Goal: Task Accomplishment & Management: Use online tool/utility

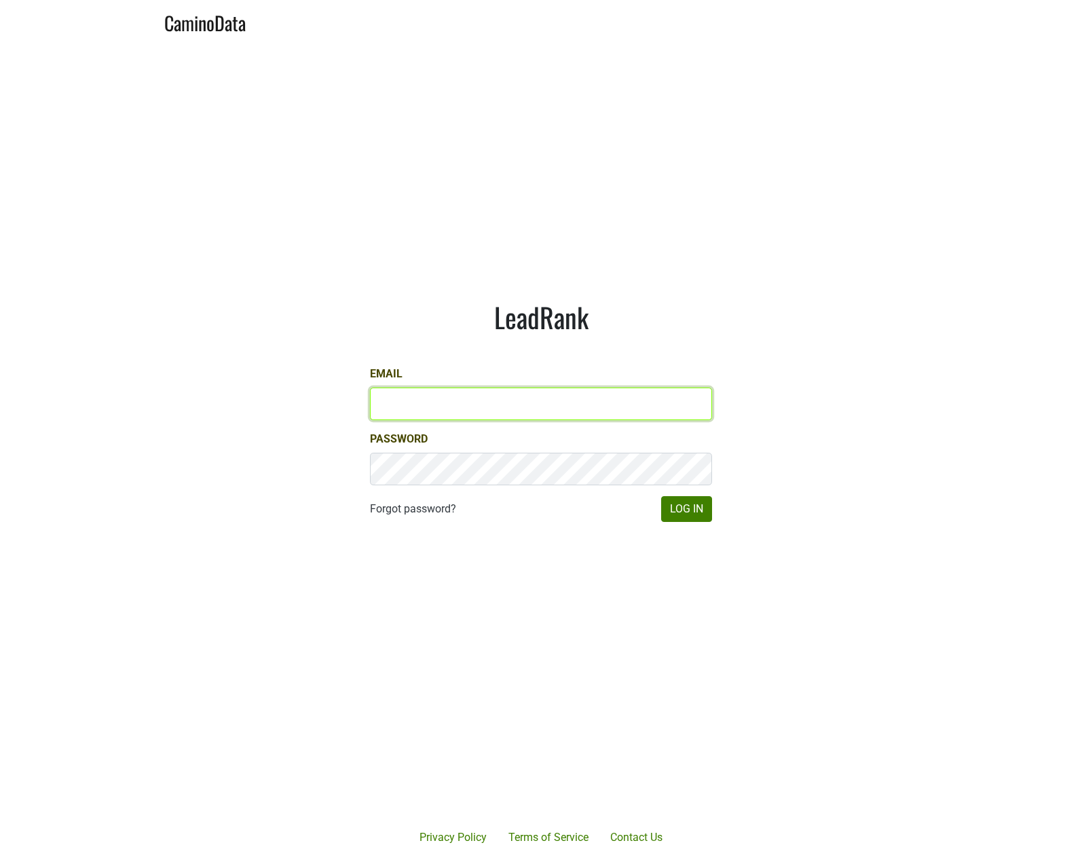
click at [460, 407] on input "Email" at bounding box center [541, 404] width 342 height 33
click at [690, 862] on com-1password-button at bounding box center [541, 862] width 1082 height 0
type input "[EMAIL_ADDRESS][DOMAIN_NAME]"
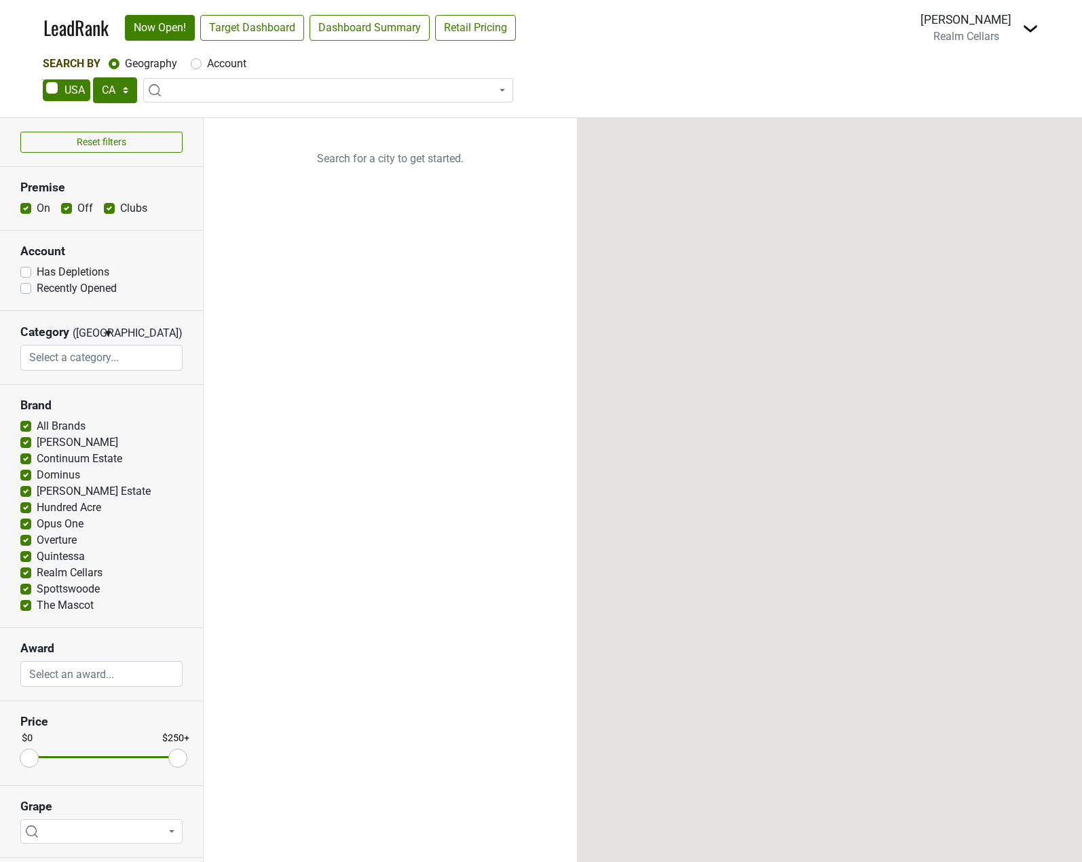
select select "CA"
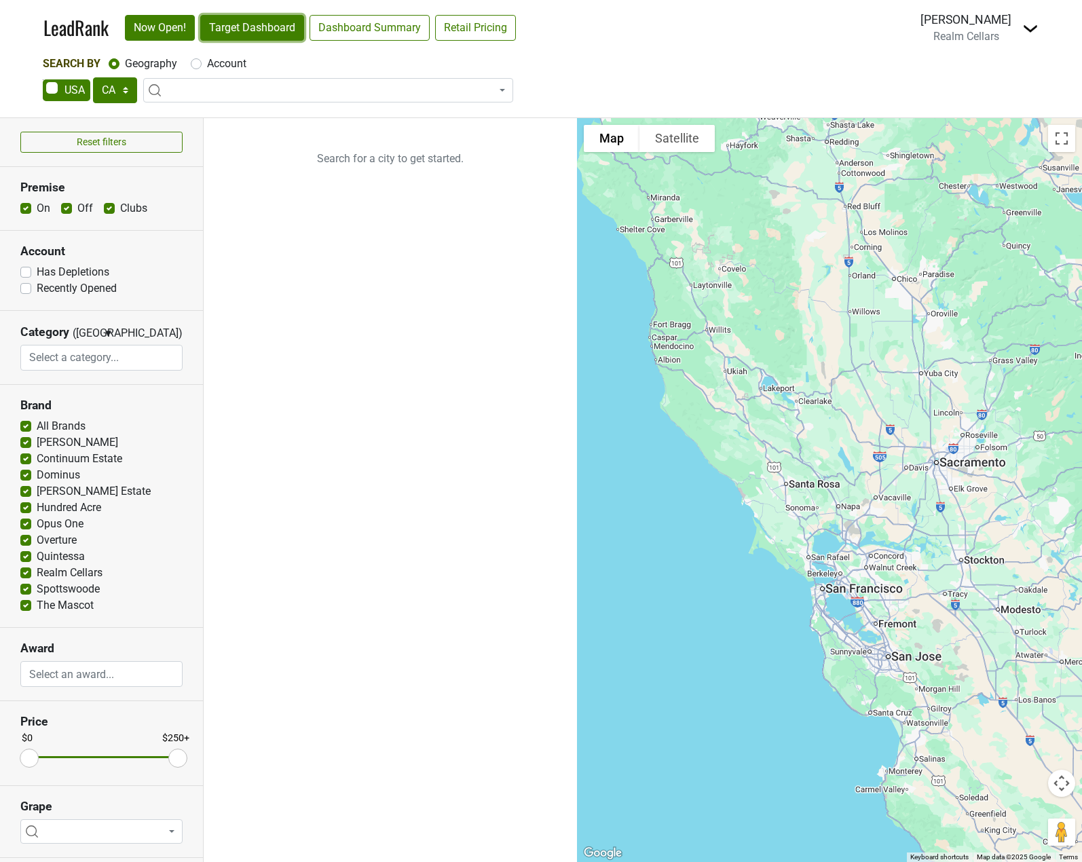
click at [268, 35] on link "Target Dashboard" at bounding box center [252, 28] width 104 height 26
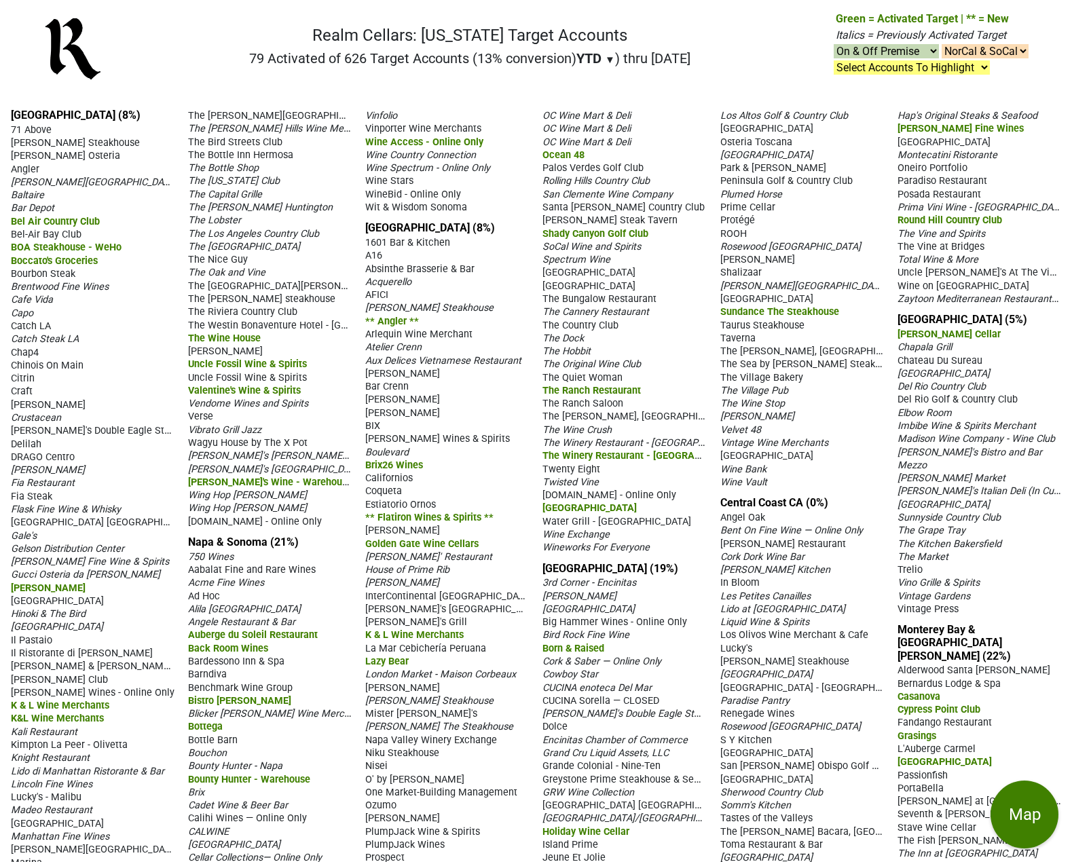
click at [951, 69] on select "Select Accounts To Highlight **Activated After 8/1/25** Prev. Active, YTD Non-B…" at bounding box center [912, 67] width 156 height 14
click at [1008, 76] on nav "Realm Cellars: California Target Accounts 79 Activated of 626 Target Accounts (…" at bounding box center [536, 54] width 1007 height 87
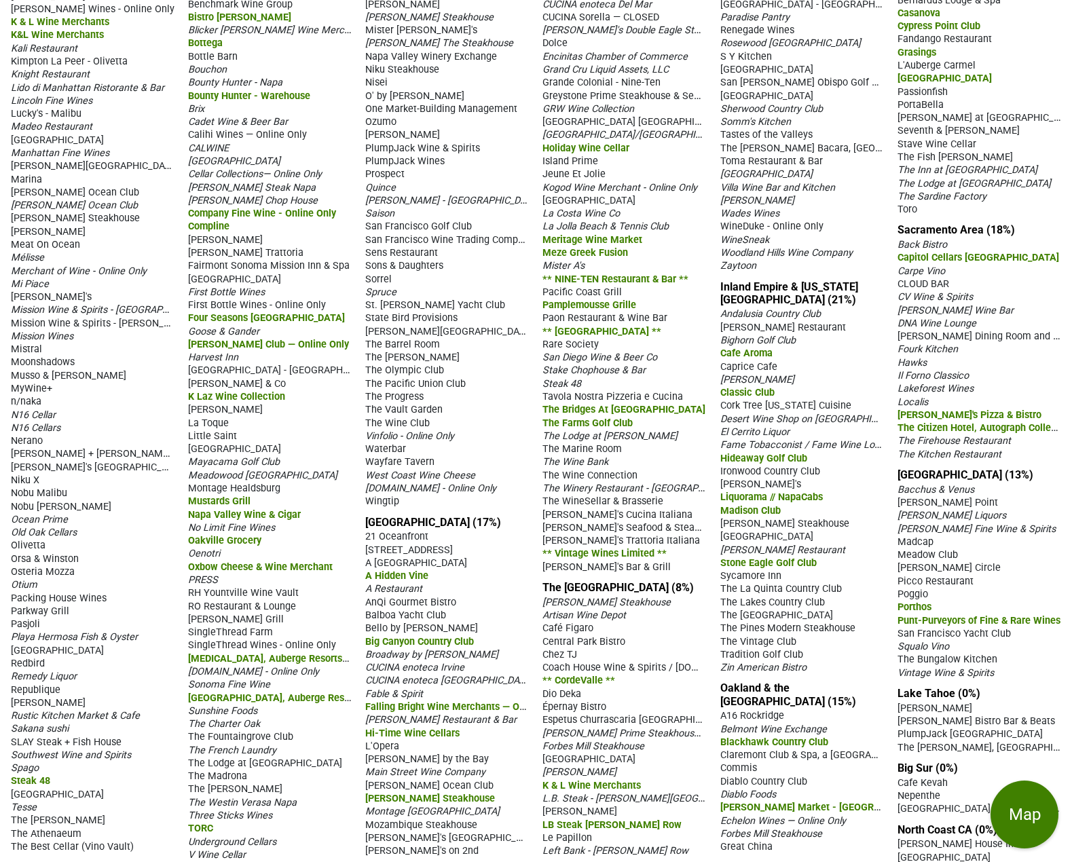
scroll to position [689, 0]
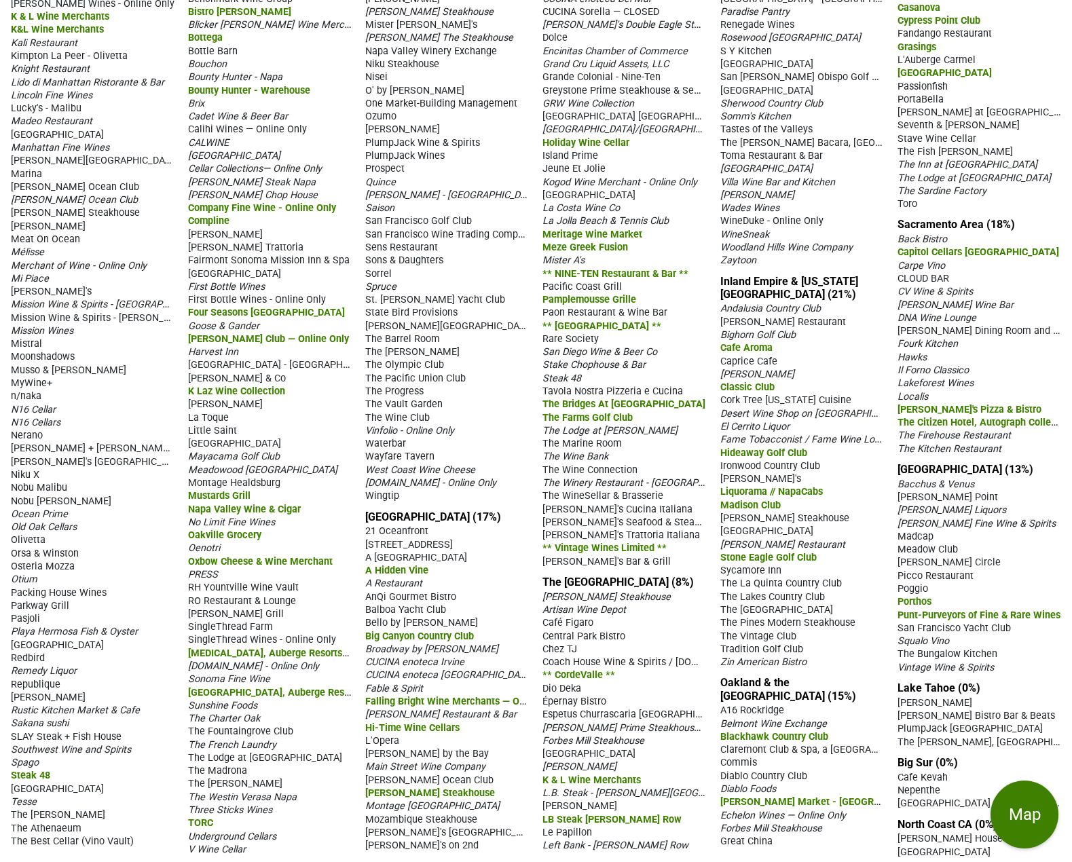
click at [208, 235] on span "Cyrus" at bounding box center [225, 235] width 75 height 12
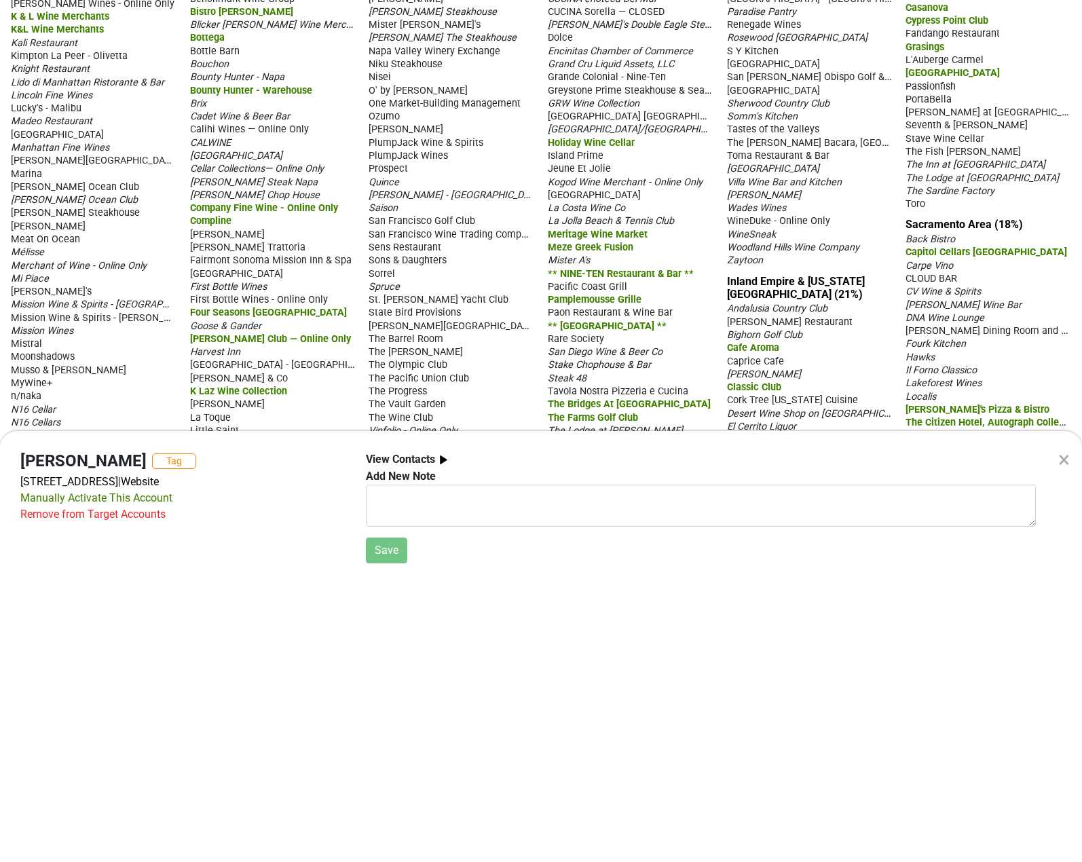
click at [1068, 461] on div "×" at bounding box center [1064, 459] width 12 height 33
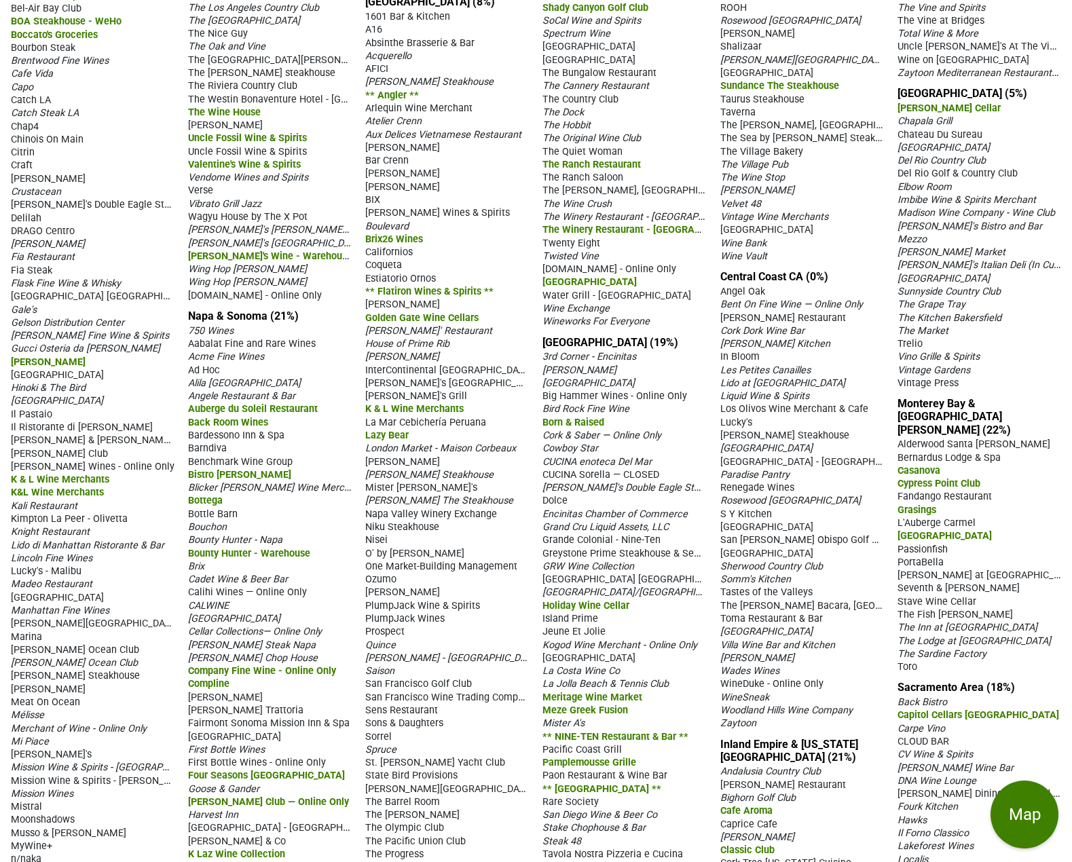
scroll to position [272, 0]
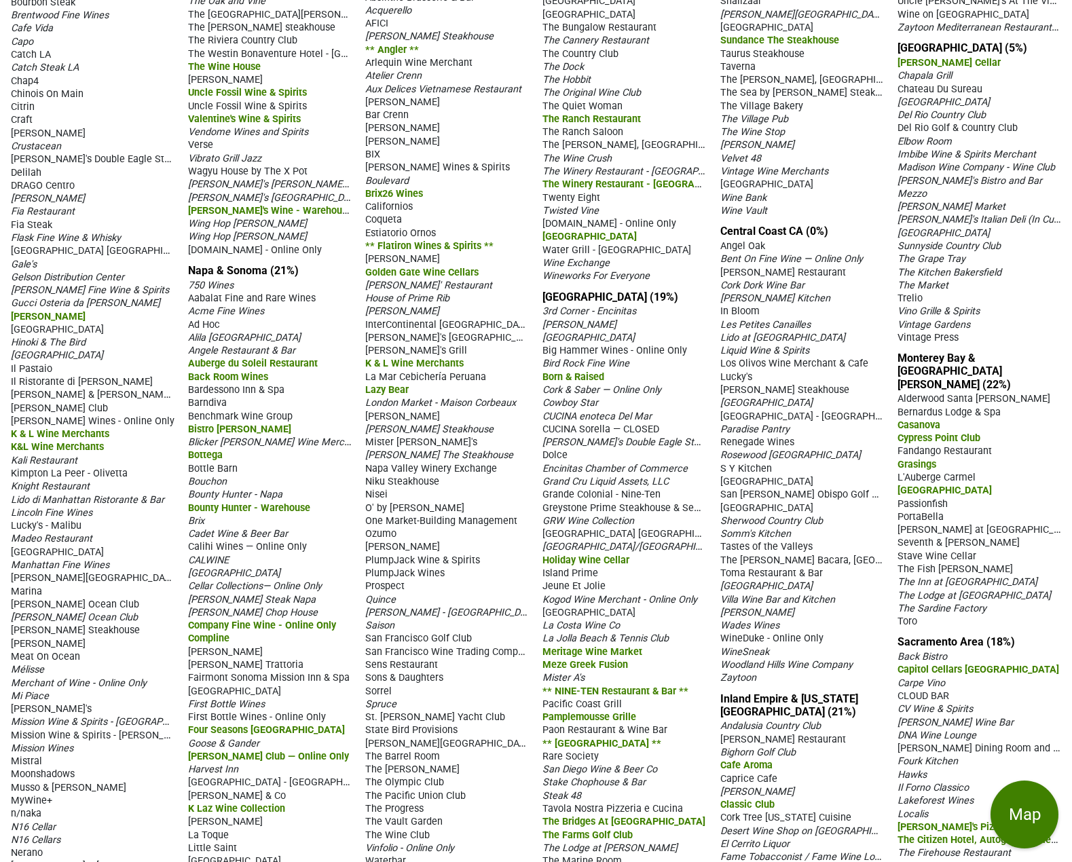
click at [399, 81] on span "Atelier Crenn" at bounding box center [393, 76] width 56 height 12
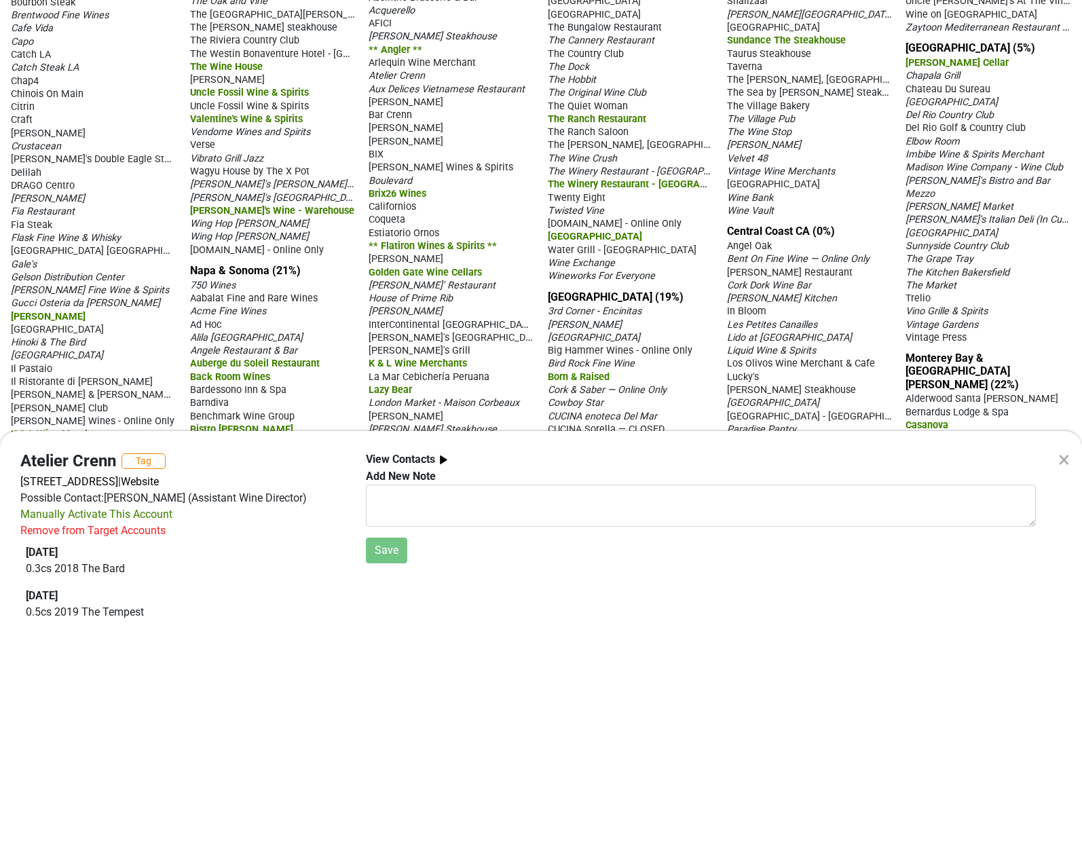
click at [1063, 462] on div "×" at bounding box center [1064, 459] width 12 height 33
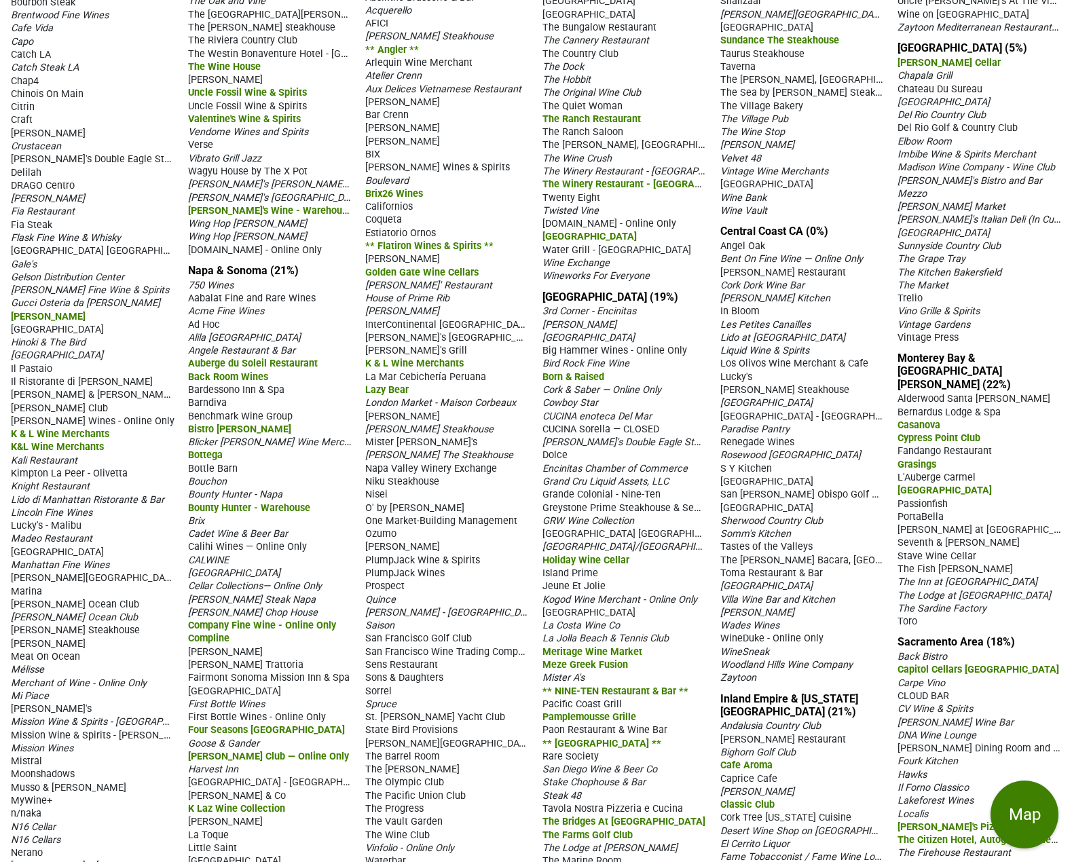
scroll to position [0, 0]
